Goal: Transaction & Acquisition: Subscribe to service/newsletter

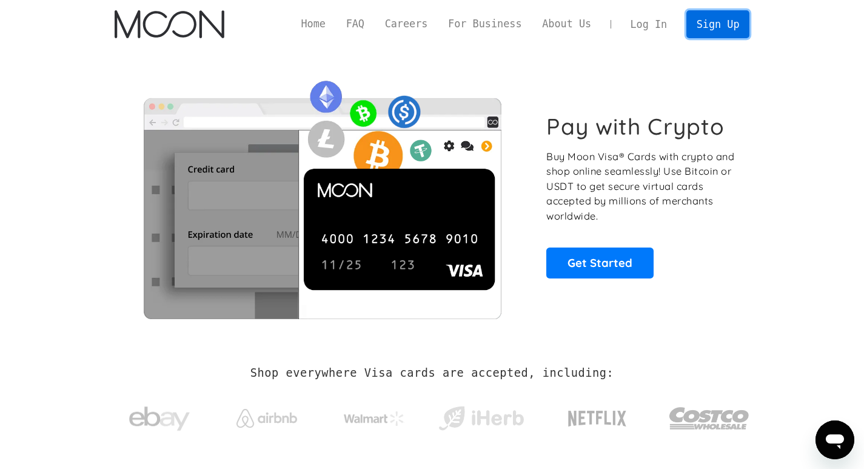
click at [724, 24] on link "Sign Up" at bounding box center [717, 23] width 63 height 27
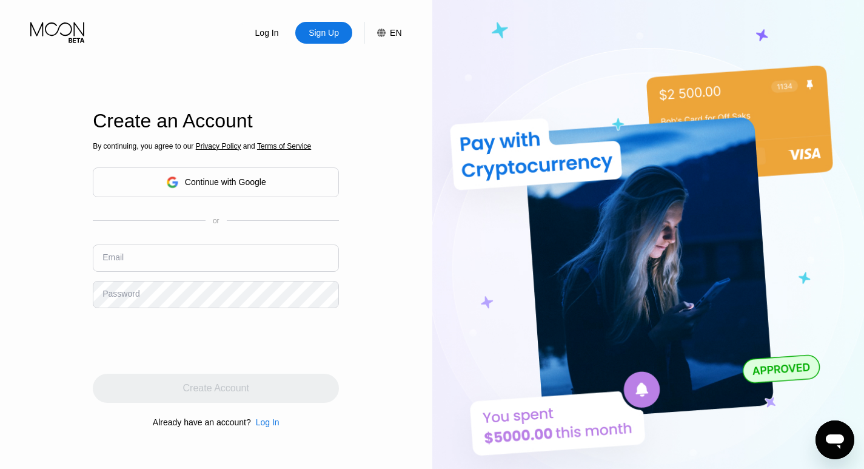
click at [128, 259] on input "text" at bounding box center [216, 257] width 246 height 27
type input "mw690510@gmail.com"
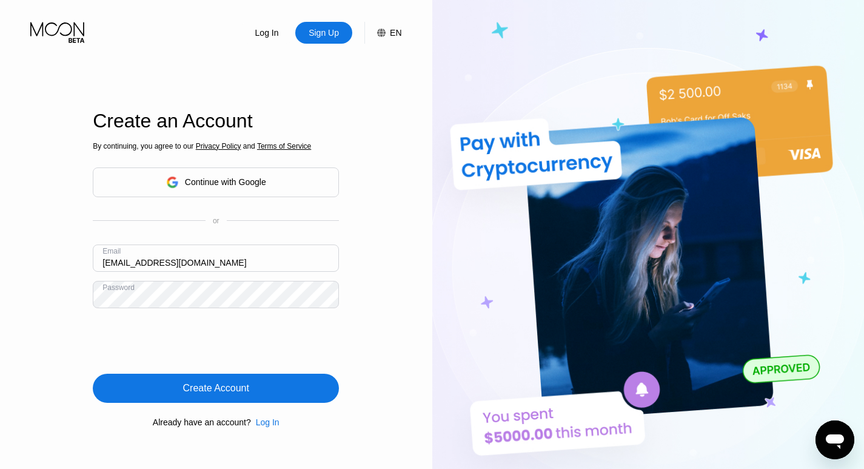
click at [211, 389] on div "Create Account" at bounding box center [216, 388] width 66 height 12
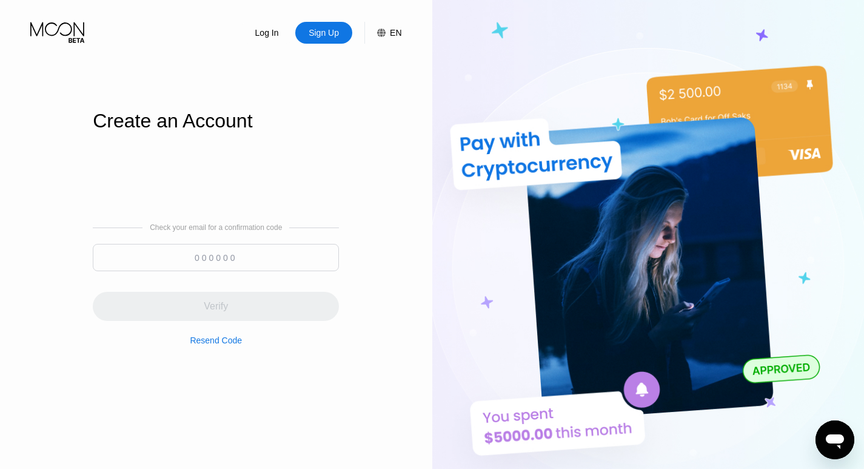
click at [218, 259] on input at bounding box center [216, 257] width 246 height 27
paste input "919947"
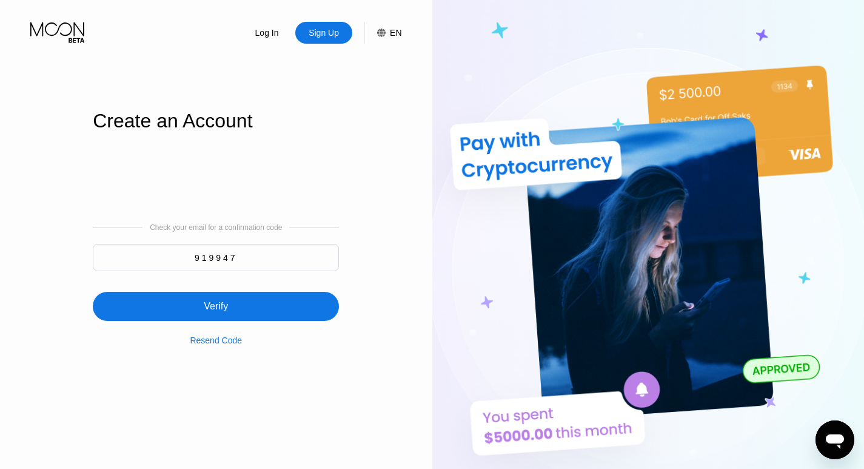
type input "919947"
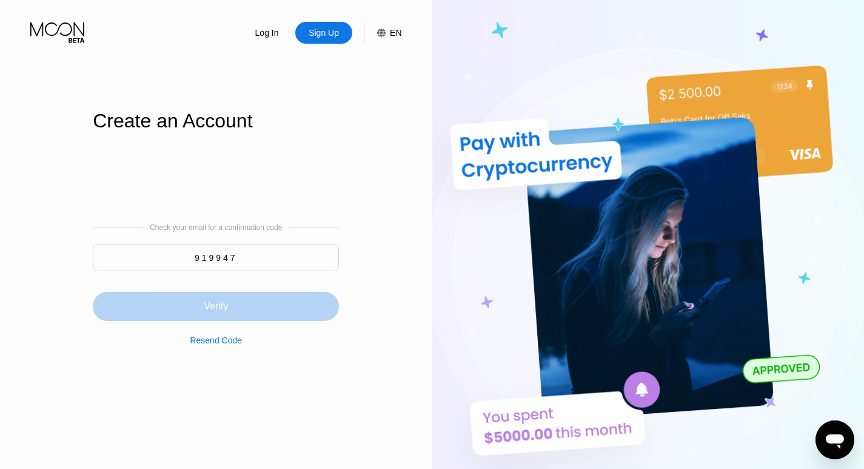
click at [243, 306] on div "Verify" at bounding box center [216, 306] width 246 height 29
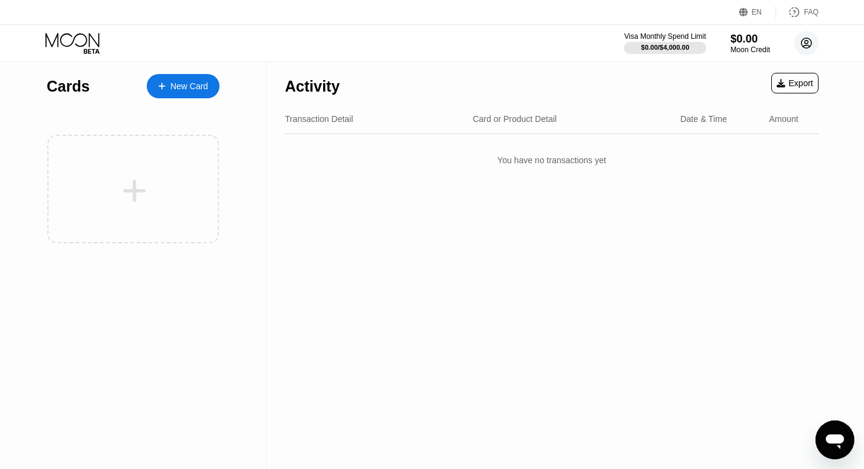
click at [805, 44] on icon at bounding box center [806, 43] width 7 height 7
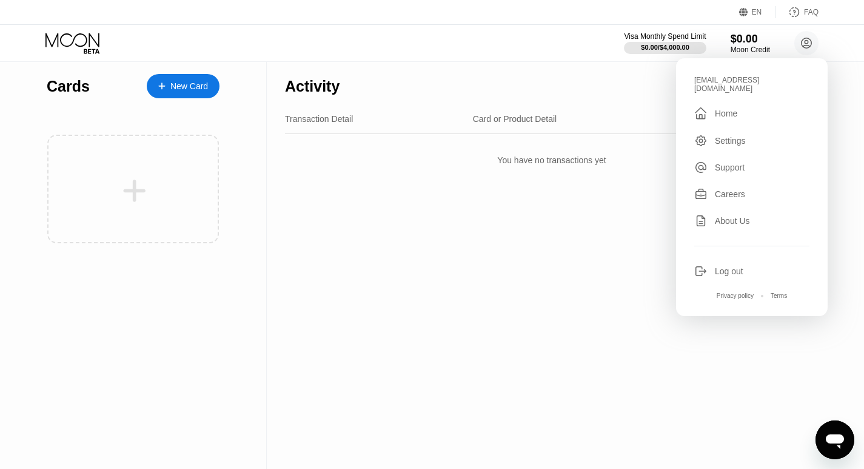
click at [581, 279] on div "Activity Export Transaction Detail Card or Product Detail Date & Time Amount Yo…" at bounding box center [552, 265] width 570 height 407
